Goal: Task Accomplishment & Management: Manage account settings

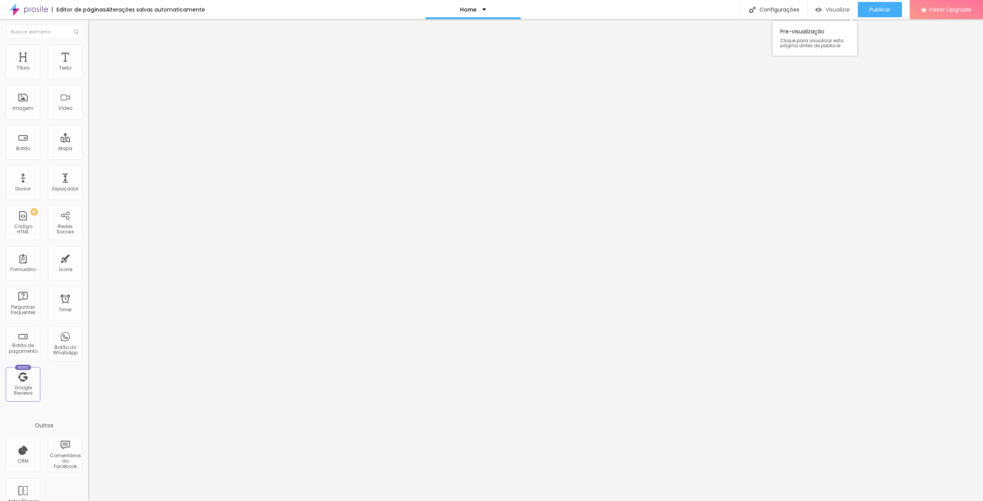
click at [834, 12] on span "Visualizar" at bounding box center [838, 10] width 25 height 6
click at [481, 13] on div "Home" at bounding box center [473, 9] width 96 height 19
click at [436, 28] on link "Home" at bounding box center [427, 24] width 17 height 8
click at [480, 10] on div "Home" at bounding box center [473, 9] width 26 height 5
click at [475, 5] on div "Home" at bounding box center [473, 9] width 96 height 19
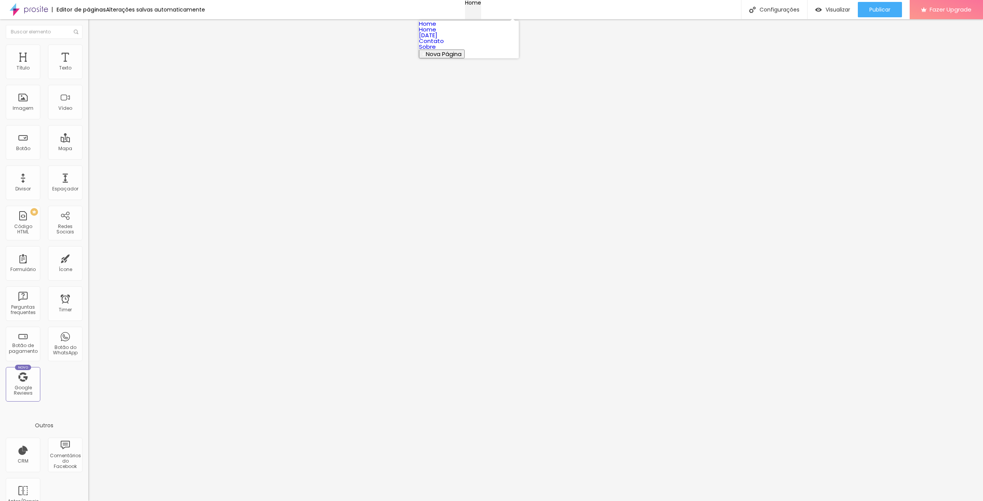
click at [475, 5] on div "Home" at bounding box center [473, 2] width 16 height 5
click at [41, 11] on img at bounding box center [29, 9] width 38 height 19
click at [88, 51] on ul "Estilo Avançado" at bounding box center [132, 44] width 88 height 15
click at [88, 49] on img at bounding box center [91, 48] width 7 height 7
click at [88, 40] on li "Estilo" at bounding box center [132, 41] width 88 height 8
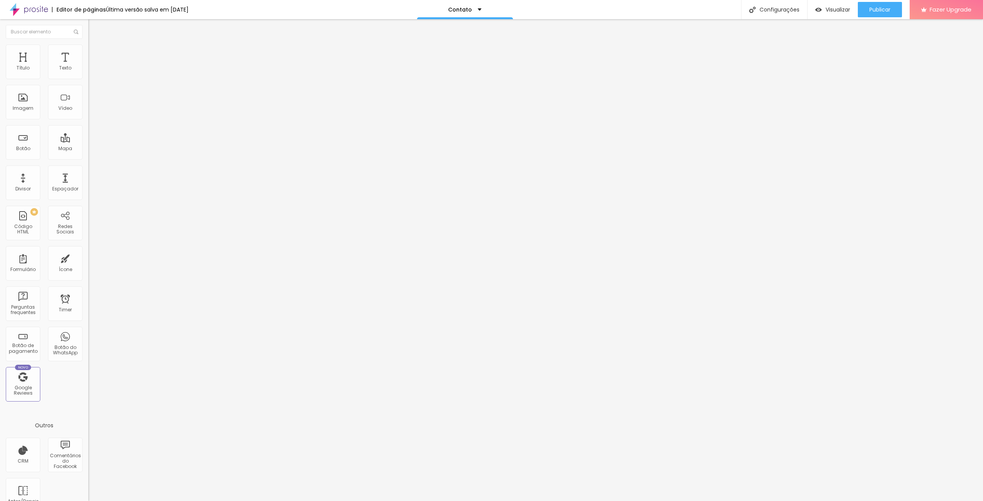
type input "17"
type input "18"
type input "19"
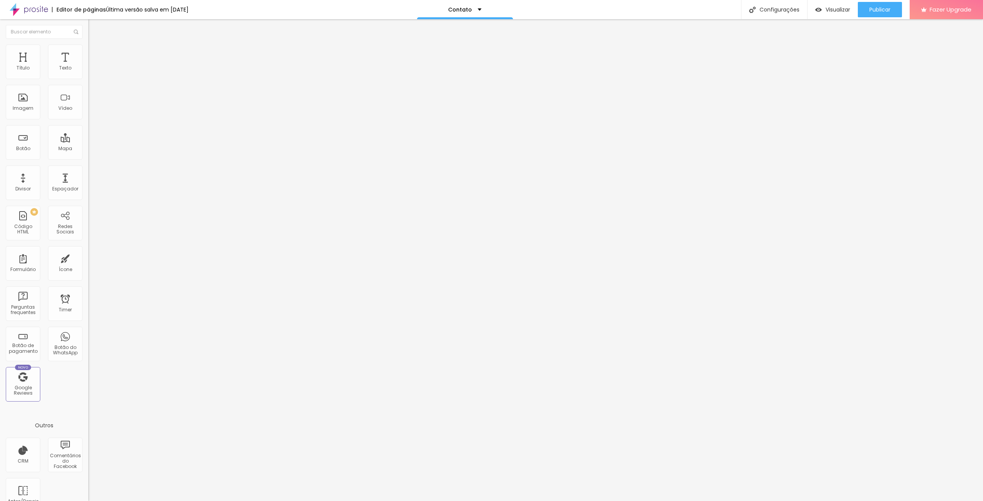
type input "19"
type input "20"
type input "21"
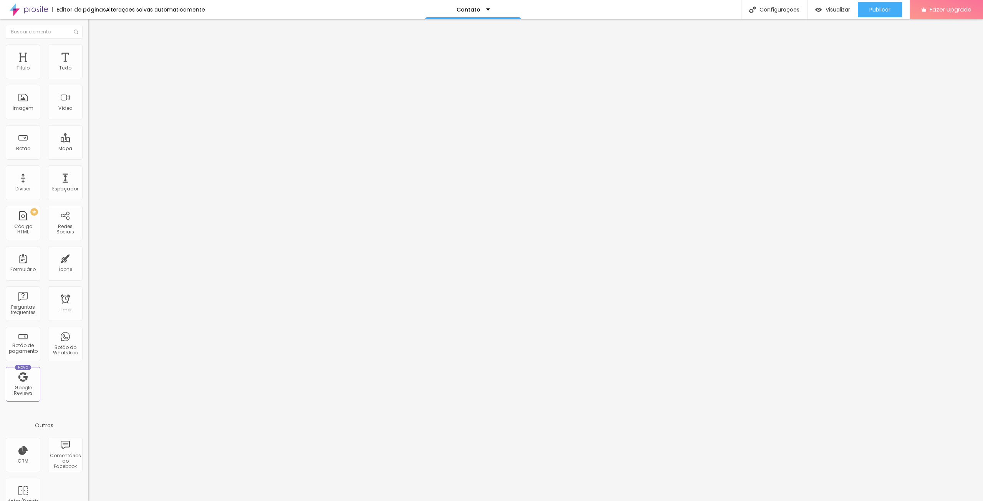
type input "20"
type input "19"
type input "18"
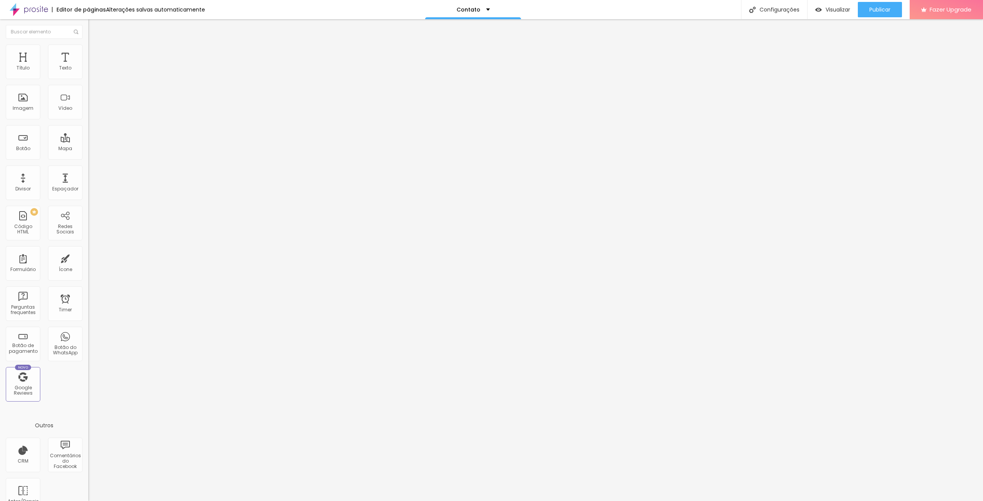
type input "18"
type input "17"
click at [88, 141] on input "range" at bounding box center [113, 144] width 50 height 6
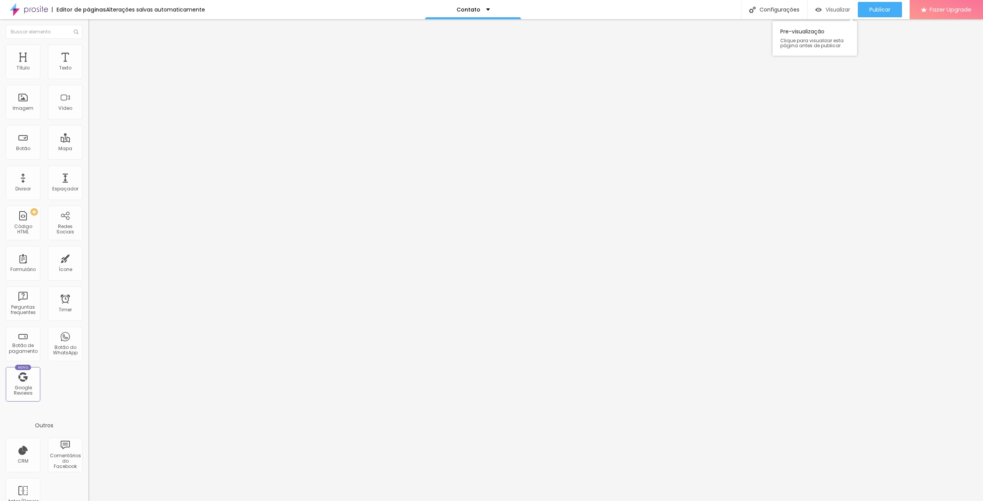
click at [826, 7] on div "Visualizar" at bounding box center [832, 10] width 35 height 7
click at [474, 10] on p "Contato" at bounding box center [469, 9] width 24 height 5
click at [436, 28] on link "Home" at bounding box center [427, 24] width 17 height 8
click at [479, 16] on div "Home" at bounding box center [473, 9] width 96 height 19
click at [787, 7] on div "Configurações" at bounding box center [774, 9] width 66 height 19
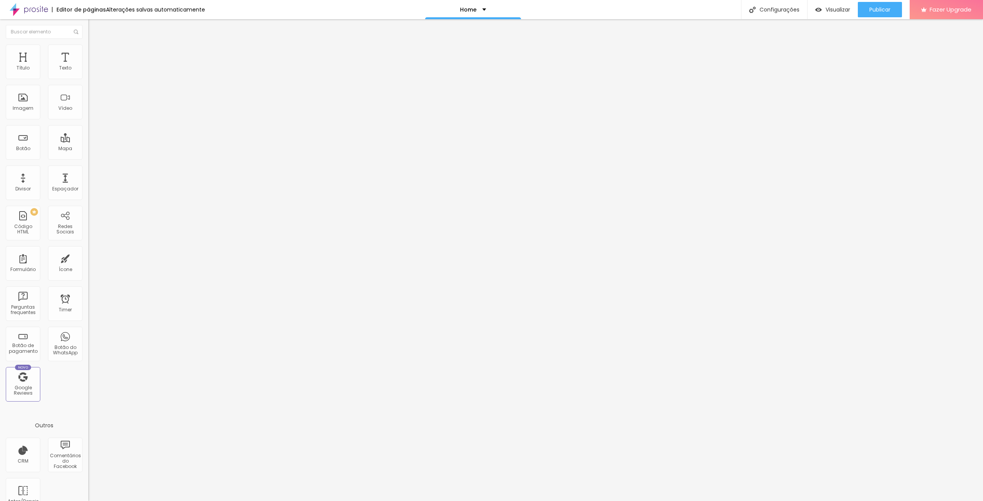
type input "/home_v2"
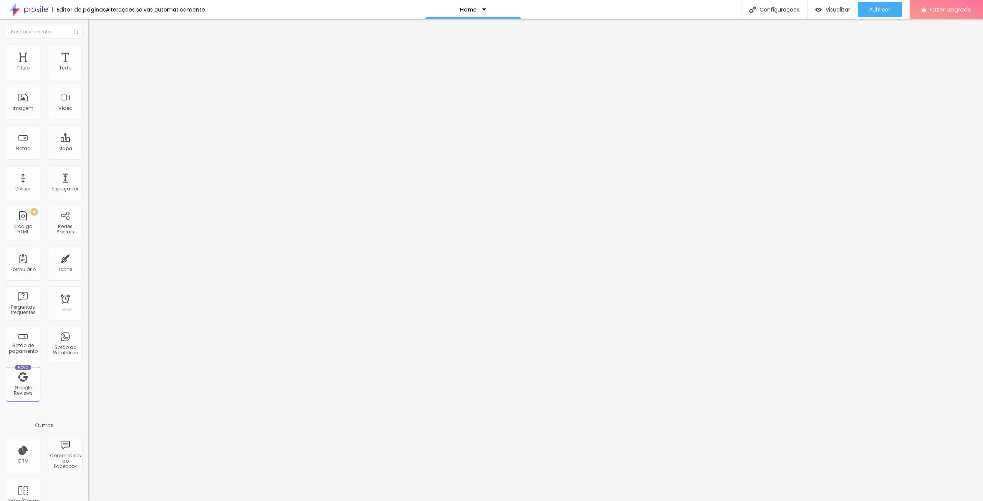
click at [632, 501] on div at bounding box center [491, 509] width 983 height 7
click at [487, 18] on div "Home" at bounding box center [473, 9] width 96 height 19
click at [658, 8] on div "Editor de páginas Alterações salvas automaticamente Home Configurações Configur…" at bounding box center [491, 9] width 983 height 19
click at [35, 8] on img at bounding box center [29, 9] width 38 height 19
